Goal: Task Accomplishment & Management: Use online tool/utility

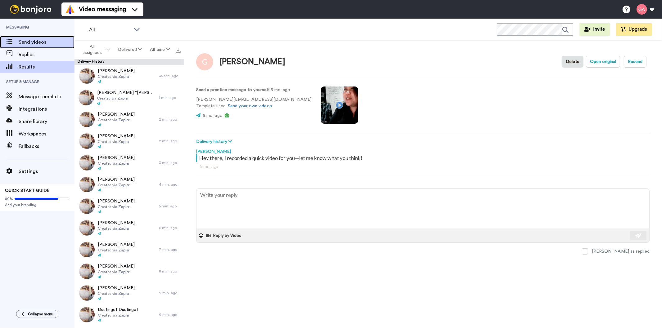
click at [32, 39] on span "Send videos" at bounding box center [47, 41] width 56 height 7
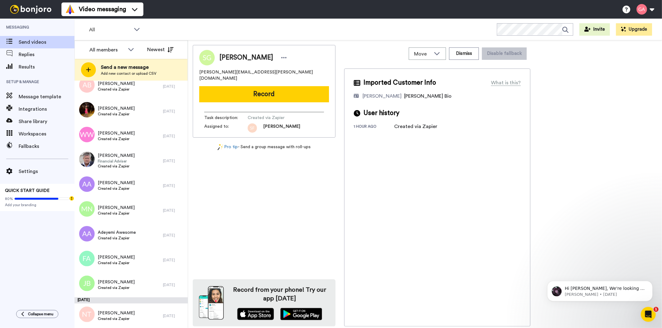
scroll to position [1521, 0]
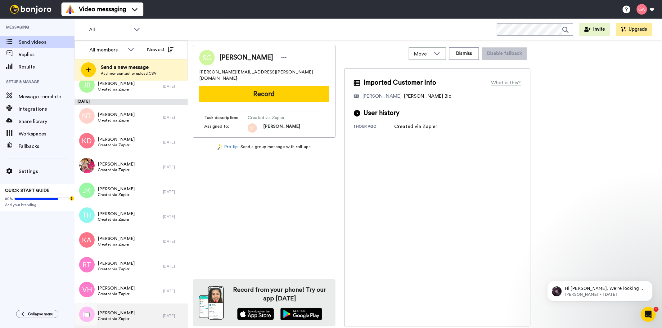
click at [115, 318] on span "Created via Zapier" at bounding box center [116, 319] width 37 height 5
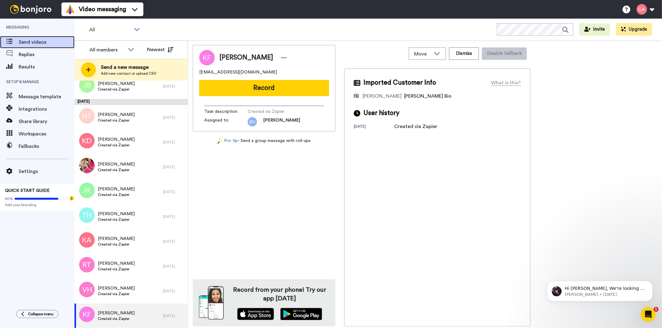
click at [50, 44] on span "Send videos" at bounding box center [47, 41] width 56 height 7
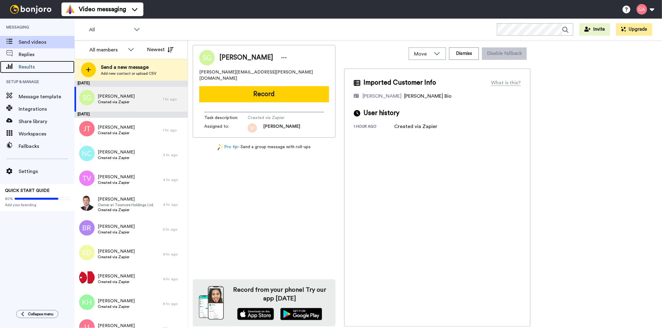
click at [33, 66] on span "Results" at bounding box center [47, 66] width 56 height 7
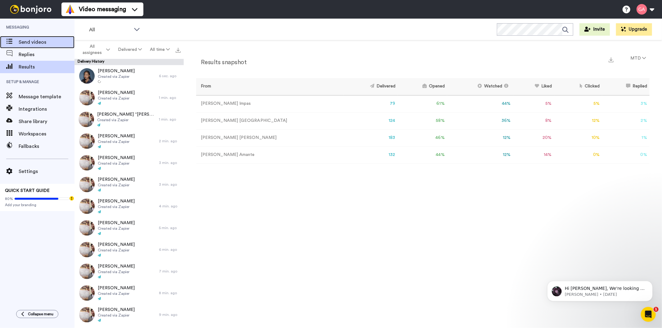
click at [36, 43] on span "Send videos" at bounding box center [47, 41] width 56 height 7
